Goal: Transaction & Acquisition: Purchase product/service

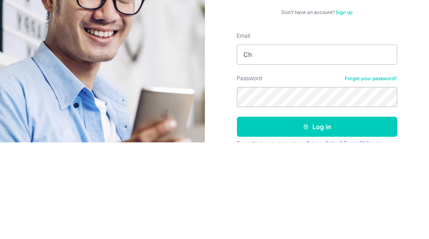
type input "Che"
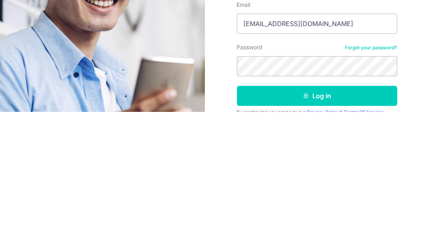
type input "[EMAIL_ADDRESS][DOMAIN_NAME]"
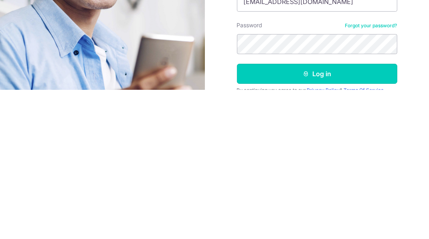
click at [326, 224] on button "Log in" at bounding box center [317, 223] width 160 height 20
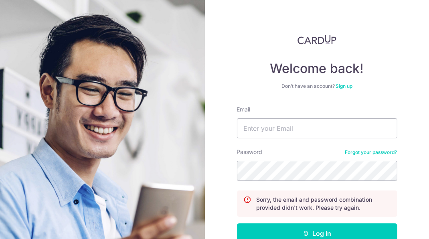
scroll to position [33, 0]
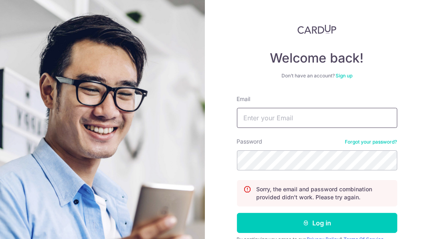
click at [320, 120] on input "Email" at bounding box center [317, 118] width 160 height 20
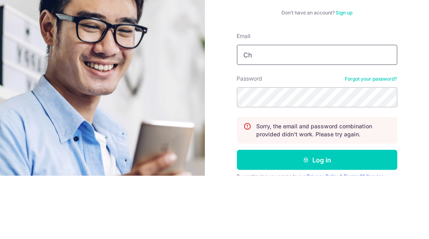
type input "Che"
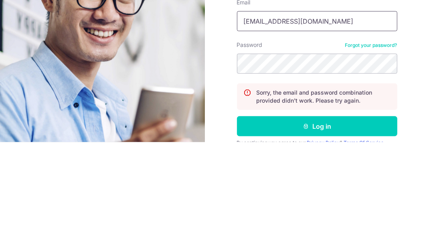
type input "[EMAIL_ADDRESS][DOMAIN_NAME]"
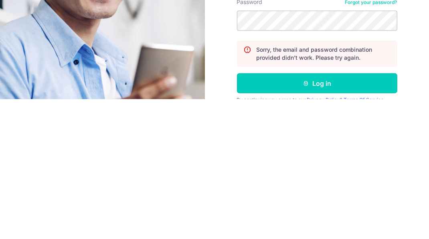
click at [323, 221] on button "Log in" at bounding box center [317, 223] width 160 height 20
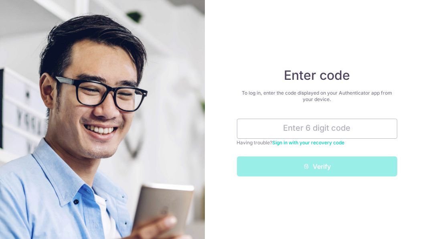
click at [345, 129] on input "text" at bounding box center [317, 129] width 160 height 20
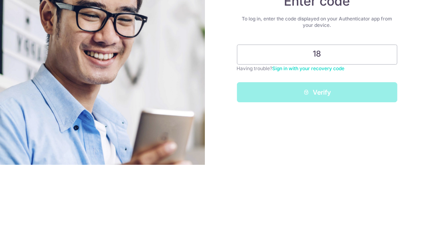
type input "1"
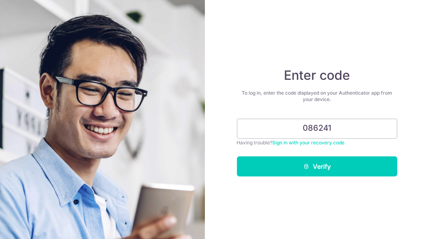
type input "086241"
click at [322, 169] on button "Verify" at bounding box center [317, 166] width 160 height 20
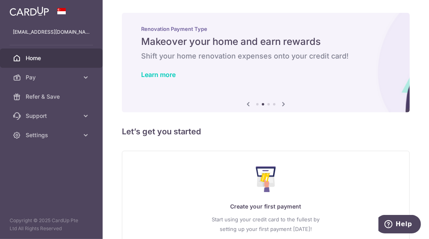
click at [87, 138] on icon at bounding box center [86, 135] width 8 height 8
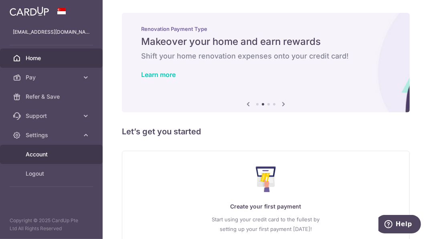
click at [35, 157] on span "Account" at bounding box center [52, 154] width 53 height 8
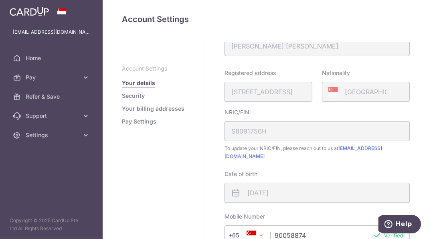
scroll to position [116, 0]
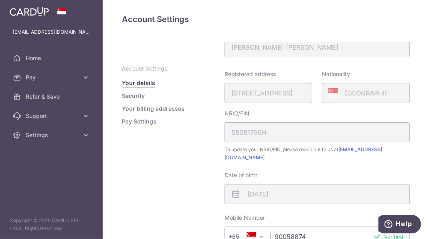
click at [301, 94] on div "Registered address 135, SERANGOON AVENUE 3, 06, 02, SINGAPORE, 556114" at bounding box center [269, 86] width 88 height 33
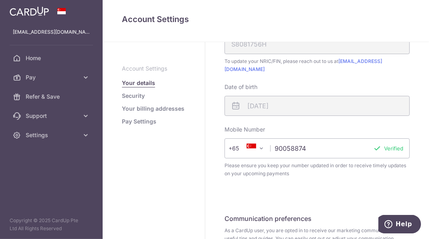
scroll to position [237, 0]
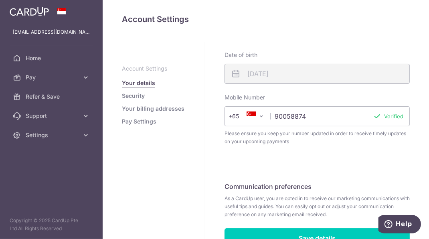
click at [132, 97] on link "Security" at bounding box center [133, 96] width 23 height 8
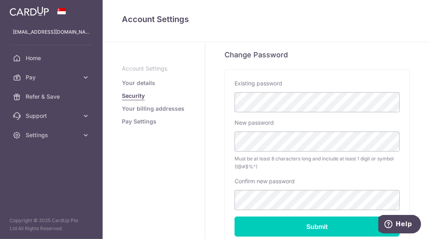
scroll to position [204, 0]
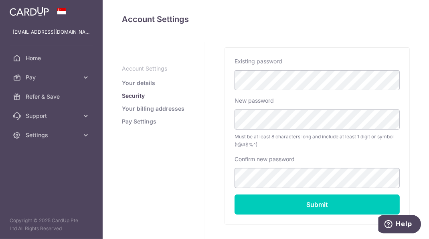
click at [133, 111] on link "Your billing addresses" at bounding box center [153, 109] width 63 height 8
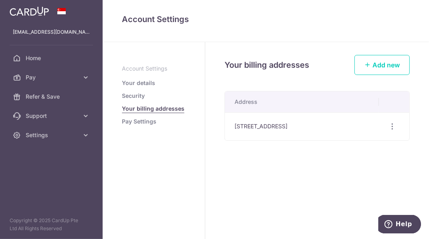
click at [391, 129] on icon "button" at bounding box center [393, 126] width 8 height 8
click at [302, 185] on div at bounding box center [214, 119] width 429 height 239
click at [391, 130] on icon "button" at bounding box center [393, 126] width 8 height 8
click at [361, 152] on span "Edit address" at bounding box center [366, 149] width 55 height 10
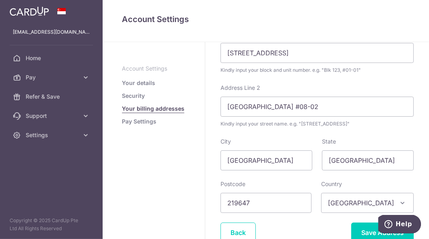
scroll to position [104, 0]
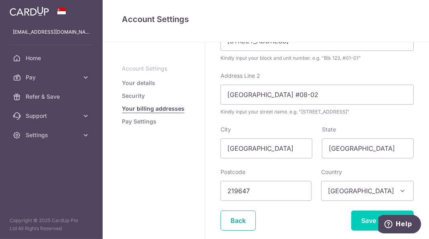
click at [246, 222] on link "Back" at bounding box center [238, 221] width 35 height 20
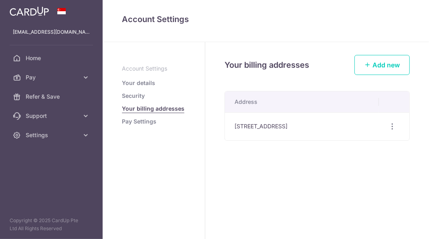
click at [126, 124] on link "Pay Settings" at bounding box center [139, 122] width 34 height 8
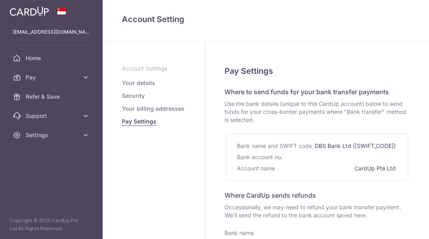
select select
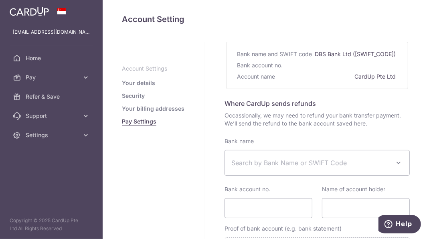
scroll to position [169, 0]
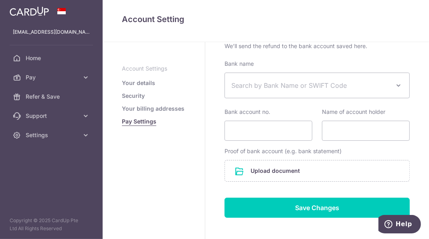
click at [130, 83] on link "Your details" at bounding box center [138, 83] width 33 height 8
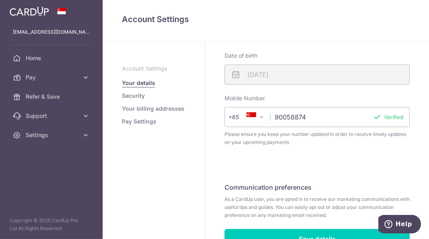
scroll to position [237, 0]
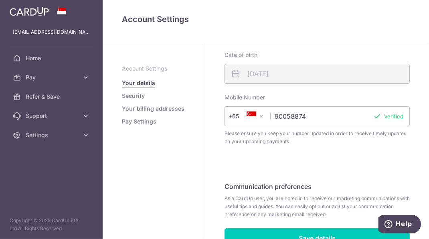
click at [83, 120] on icon at bounding box center [86, 116] width 8 height 8
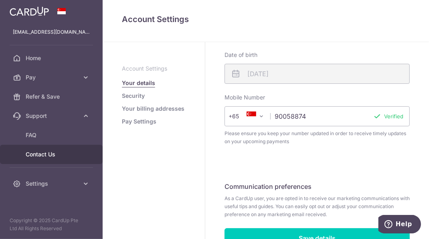
click at [38, 157] on span "Contact Us" at bounding box center [52, 154] width 53 height 8
click at [40, 156] on span "Contact Us" at bounding box center [52, 154] width 53 height 8
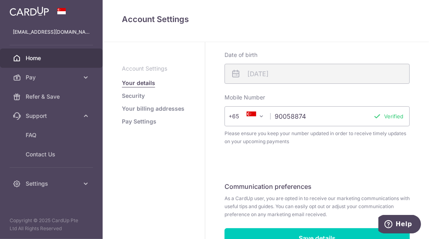
click at [34, 58] on span "Home" at bounding box center [52, 58] width 53 height 8
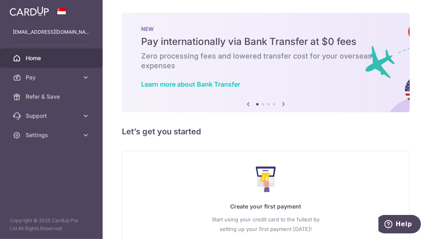
click at [284, 108] on icon at bounding box center [284, 104] width 10 height 10
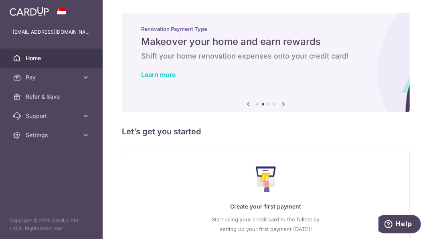
scroll to position [13, 0]
click at [288, 99] on icon at bounding box center [284, 104] width 10 height 10
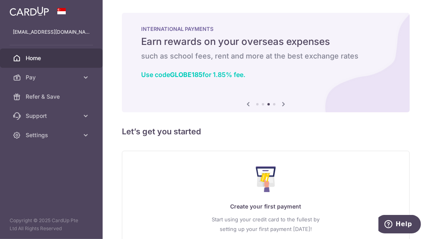
click at [288, 99] on icon at bounding box center [284, 104] width 10 height 10
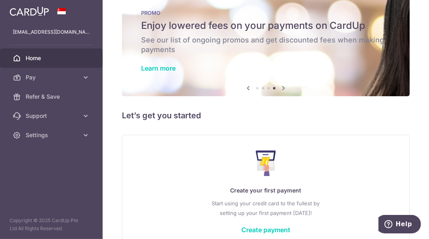
scroll to position [25, 0]
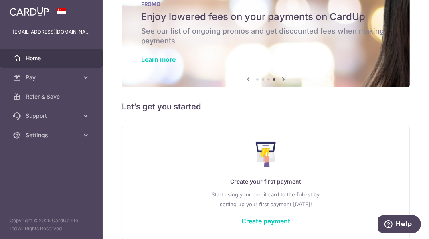
click at [87, 73] on icon at bounding box center [86, 77] width 8 height 8
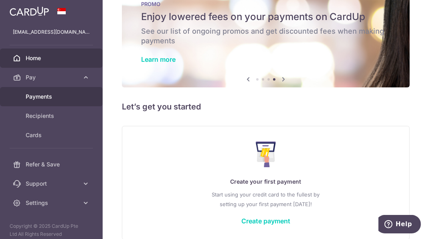
click at [33, 93] on span "Payments" at bounding box center [52, 97] width 53 height 8
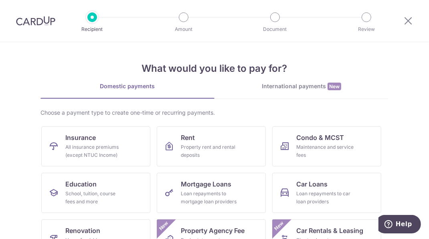
click at [314, 88] on div "International payments New" at bounding box center [302, 86] width 174 height 8
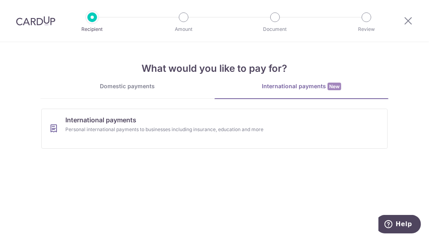
click at [113, 90] on div "Domestic payments" at bounding box center [128, 86] width 174 height 8
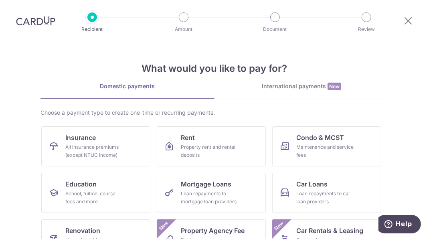
click at [34, 24] on img at bounding box center [35, 21] width 39 height 10
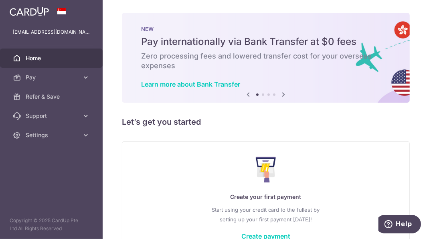
click at [88, 81] on icon at bounding box center [86, 77] width 8 height 8
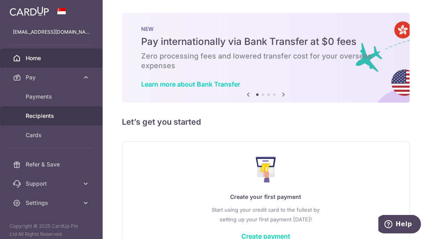
click at [35, 118] on span "Recipients" at bounding box center [52, 116] width 53 height 8
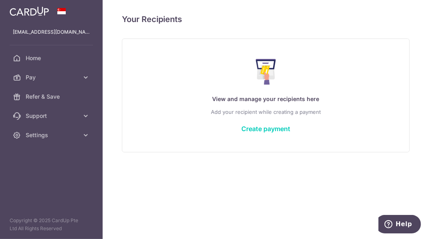
click at [88, 79] on icon at bounding box center [86, 77] width 8 height 8
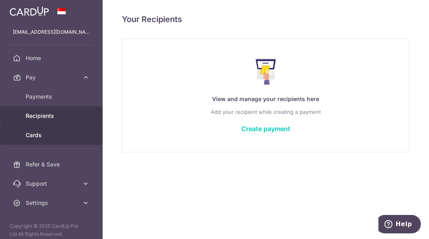
click at [33, 136] on span "Cards" at bounding box center [52, 135] width 53 height 8
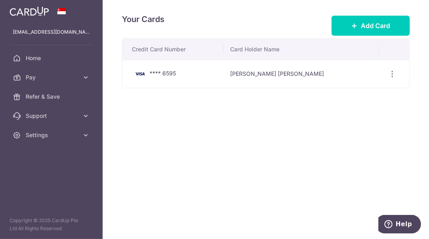
click at [165, 76] on span "**** 6595" at bounding box center [163, 73] width 26 height 7
click at [284, 78] on td "Kuan Hsu James Chen" at bounding box center [301, 74] width 155 height 28
click at [303, 74] on td "Kuan Hsu James Chen" at bounding box center [301, 74] width 155 height 28
click at [319, 108] on div "Your Cards Add Card Credit Card Number Card Holder Name **** 6595 Kuan Hsu Jame…" at bounding box center [266, 119] width 327 height 239
click at [86, 117] on icon at bounding box center [86, 116] width 8 height 8
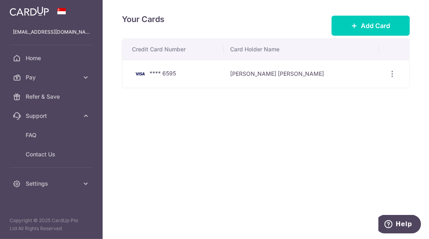
click at [87, 117] on icon at bounding box center [86, 116] width 8 height 8
click at [86, 135] on icon at bounding box center [86, 135] width 8 height 8
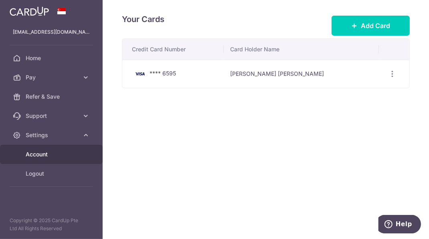
click at [33, 154] on span "Account" at bounding box center [52, 154] width 53 height 8
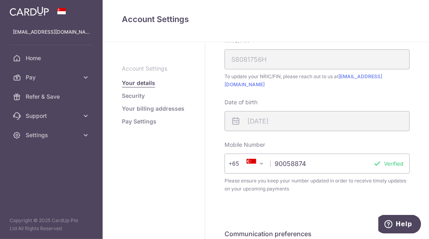
scroll to position [237, 0]
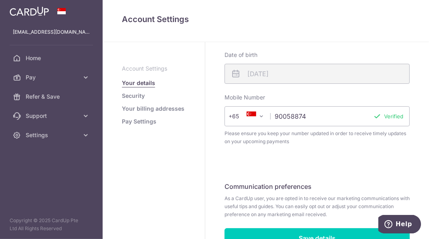
click at [130, 99] on link "Security" at bounding box center [133, 96] width 23 height 8
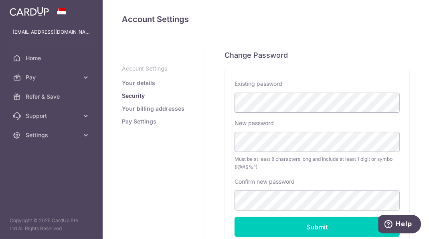
scroll to position [204, 0]
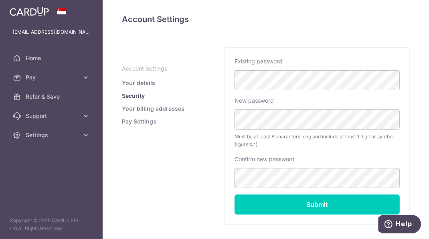
click at [130, 109] on link "Your billing addresses" at bounding box center [153, 109] width 63 height 8
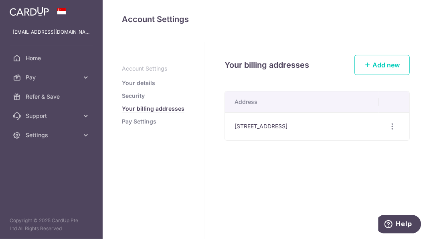
click at [128, 124] on link "Pay Settings" at bounding box center [139, 122] width 34 height 8
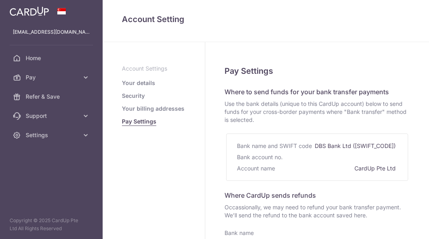
select select
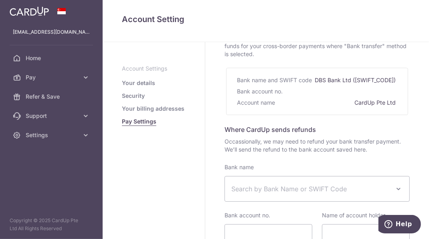
scroll to position [66, 0]
click at [407, 128] on div "Where CardUp sends refunds Occassionally, we may need to refund your bank trans…" at bounding box center [317, 138] width 185 height 29
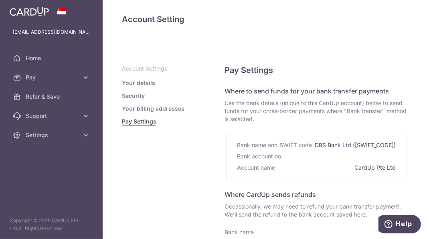
scroll to position [0, 0]
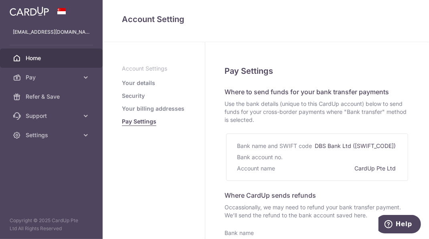
click at [33, 60] on span "Home" at bounding box center [52, 58] width 53 height 8
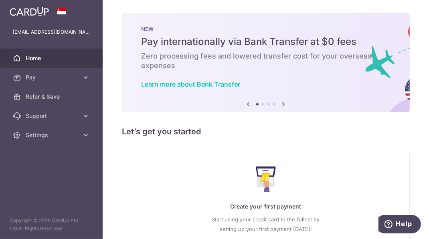
scroll to position [25, 0]
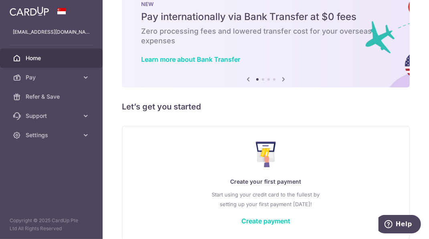
click at [273, 222] on link "Create payment" at bounding box center [265, 221] width 49 height 8
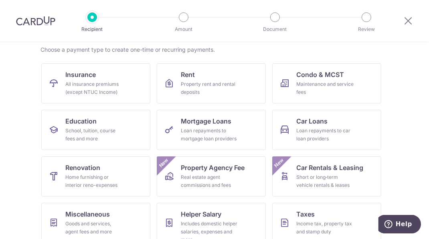
scroll to position [81, 0]
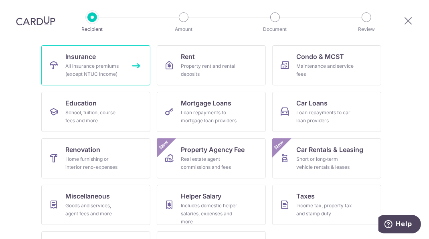
click at [91, 66] on div "All insurance premiums (except NTUC Income)" at bounding box center [94, 70] width 58 height 16
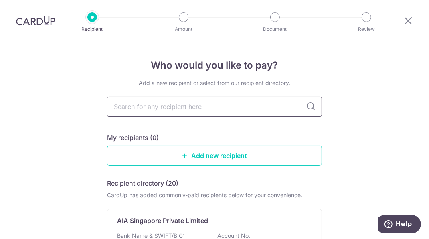
click at [268, 104] on input "text" at bounding box center [214, 107] width 215 height 20
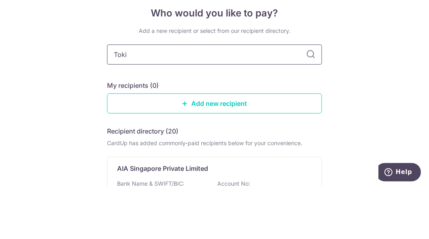
type input "[GEOGRAPHIC_DATA]"
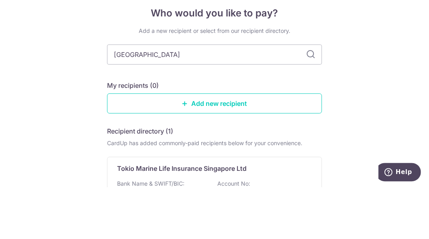
type input "Tokio m"
type input "[GEOGRAPHIC_DATA] a"
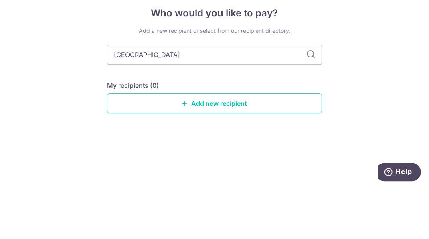
type input "Tokio m"
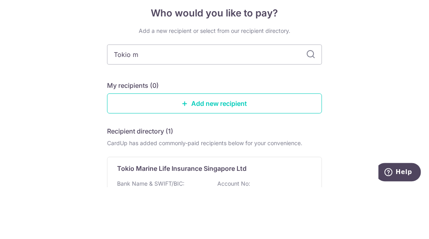
type input "Tokio ma"
type input "[GEOGRAPHIC_DATA] [US_STATE]"
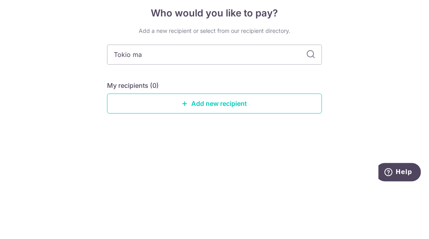
type input "Tokio marine"
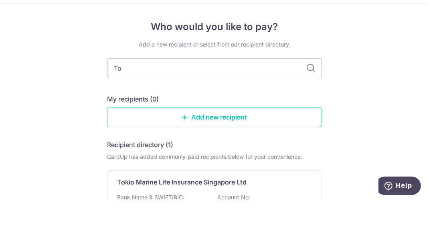
type input "T"
type input "[GEOGRAPHIC_DATA]"
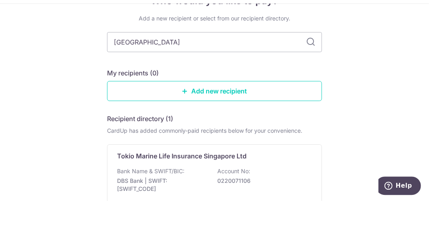
scroll to position [75, 0]
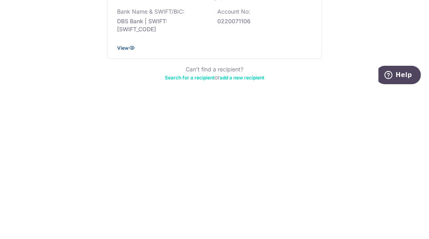
click at [126, 198] on span "View" at bounding box center [123, 197] width 12 height 6
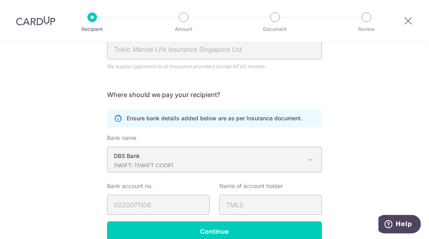
scroll to position [103, 0]
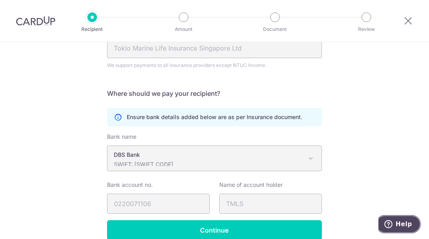
click at [391, 223] on icon "Help" at bounding box center [388, 224] width 8 height 8
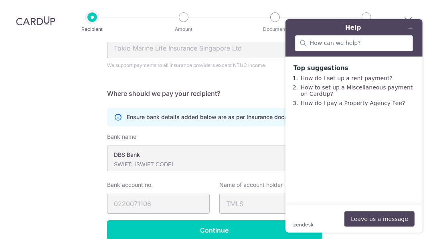
scroll to position [0, 0]
click at [361, 41] on input "search" at bounding box center [359, 43] width 98 height 7
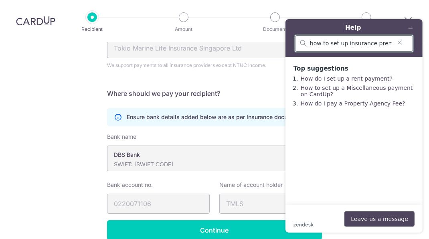
scroll to position [0, 2]
type input "how to set up insurance premium payment"
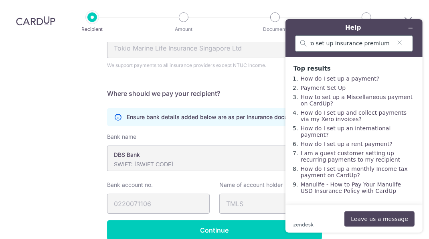
scroll to position [0, 0]
click at [360, 80] on link "How do I set up a payment?" at bounding box center [339, 78] width 79 height 6
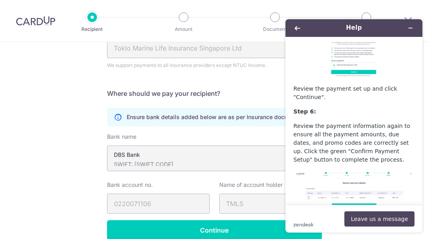
scroll to position [627, 0]
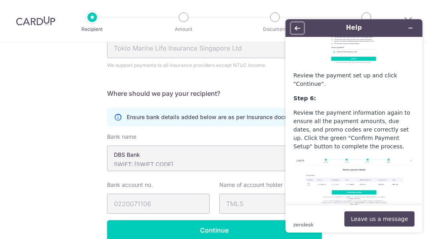
click at [294, 30] on icon "Back" at bounding box center [297, 28] width 6 height 6
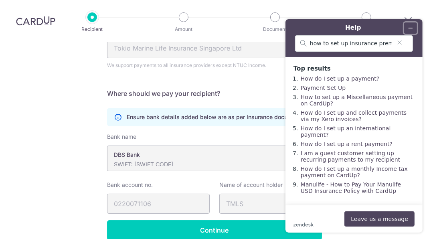
click at [411, 30] on icon "Minimise widget" at bounding box center [411, 28] width 6 height 6
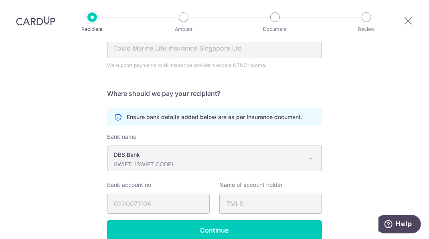
click at [209, 226] on input "Continue" at bounding box center [214, 230] width 215 height 20
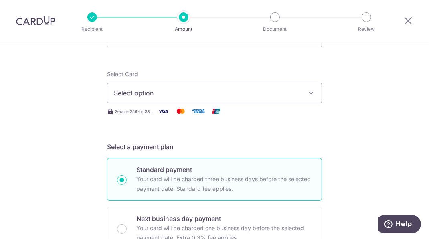
click at [312, 91] on icon "button" at bounding box center [311, 93] width 8 height 8
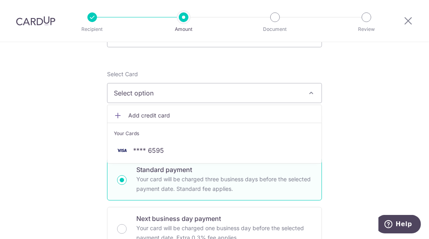
click at [307, 95] on div at bounding box center [214, 119] width 429 height 239
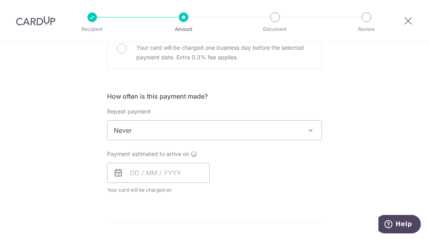
click at [353, 125] on div "Tell us more about your payment Enter payment amount SGD Select Card Select opt…" at bounding box center [214, 144] width 429 height 726
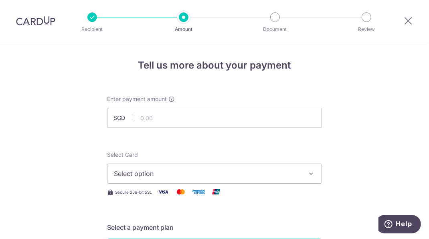
click at [93, 18] on div at bounding box center [92, 17] width 10 height 10
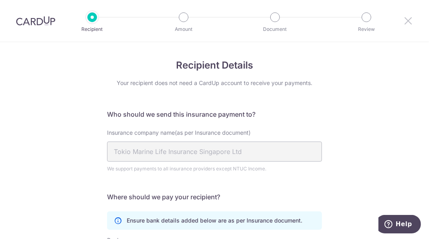
click at [405, 21] on icon at bounding box center [409, 21] width 10 height 10
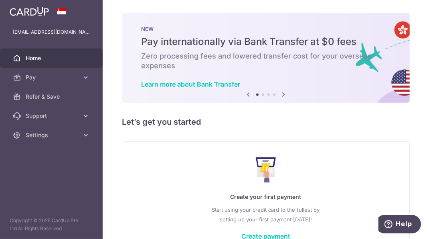
scroll to position [15, 0]
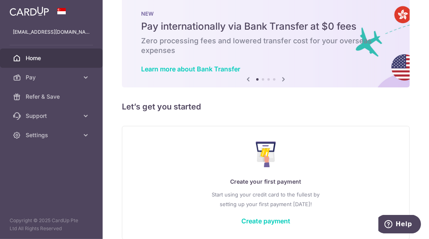
click at [260, 222] on link "Create payment" at bounding box center [265, 221] width 49 height 8
